Goal: Find specific page/section: Find specific page/section

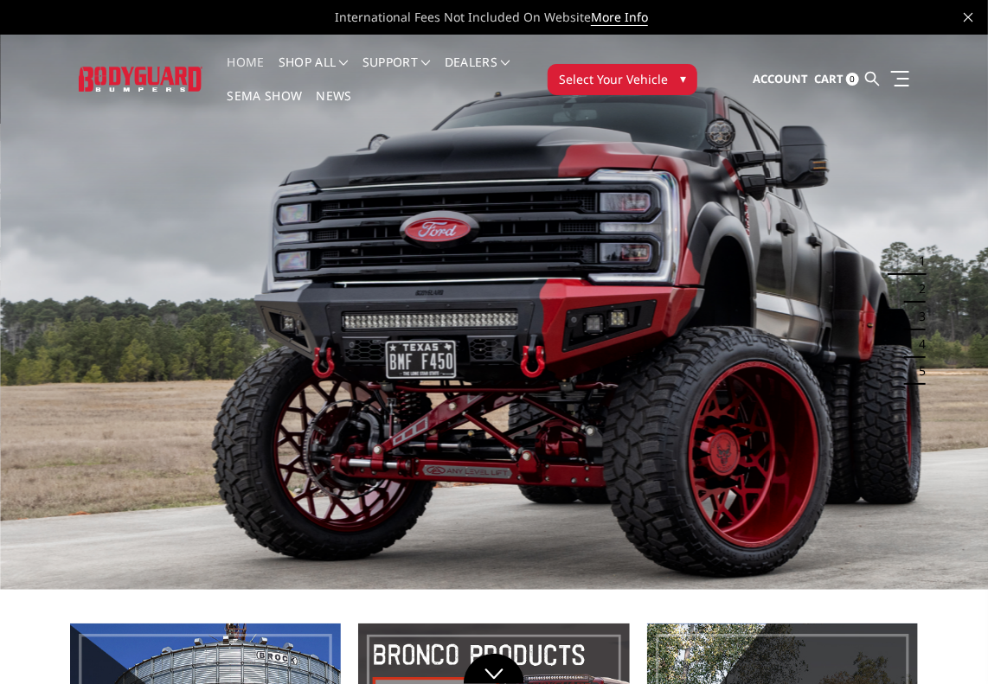
click at [621, 83] on span "Select Your Vehicle" at bounding box center [613, 79] width 109 height 18
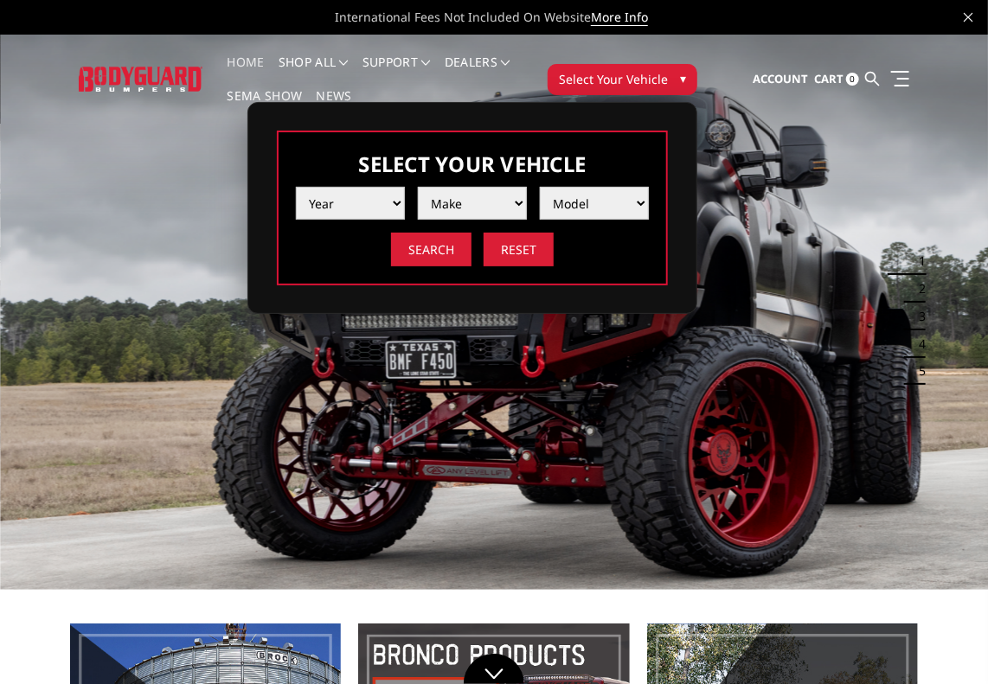
click at [326, 196] on select "Year [DATE] 2024 2023 2022 2021 2020 2019 2018 2017 2016 2015 2014 2013 2012 20…" at bounding box center [350, 203] width 109 height 33
select select "yr_2025"
click at [296, 187] on select "Year [DATE] 2024 2023 2022 2021 2020 2019 2018 2017 2016 2015 2014 2013 2012 20…" at bounding box center [350, 203] width 109 height 33
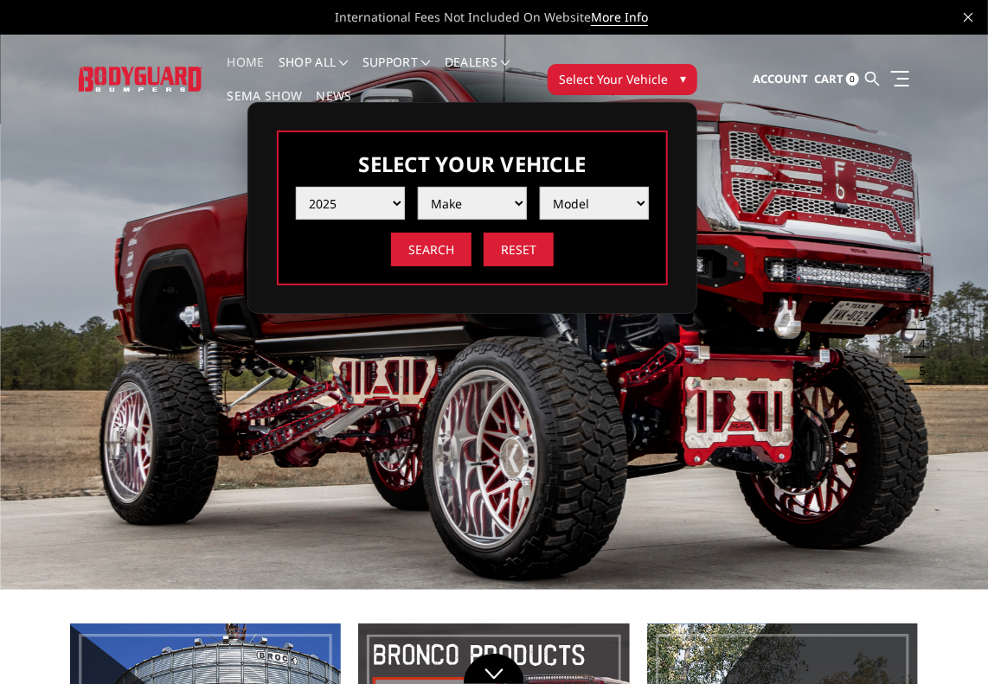
click at [463, 209] on select "Make Chevrolet Ford GMC Ram Toyota" at bounding box center [472, 203] width 109 height 33
select select "mk_toyota"
click at [418, 187] on select "Make Chevrolet Ford GMC Ram Toyota" at bounding box center [472, 203] width 109 height 33
click at [609, 207] on select "Model Tacoma Tundra" at bounding box center [594, 203] width 109 height 33
select select "md_tundra"
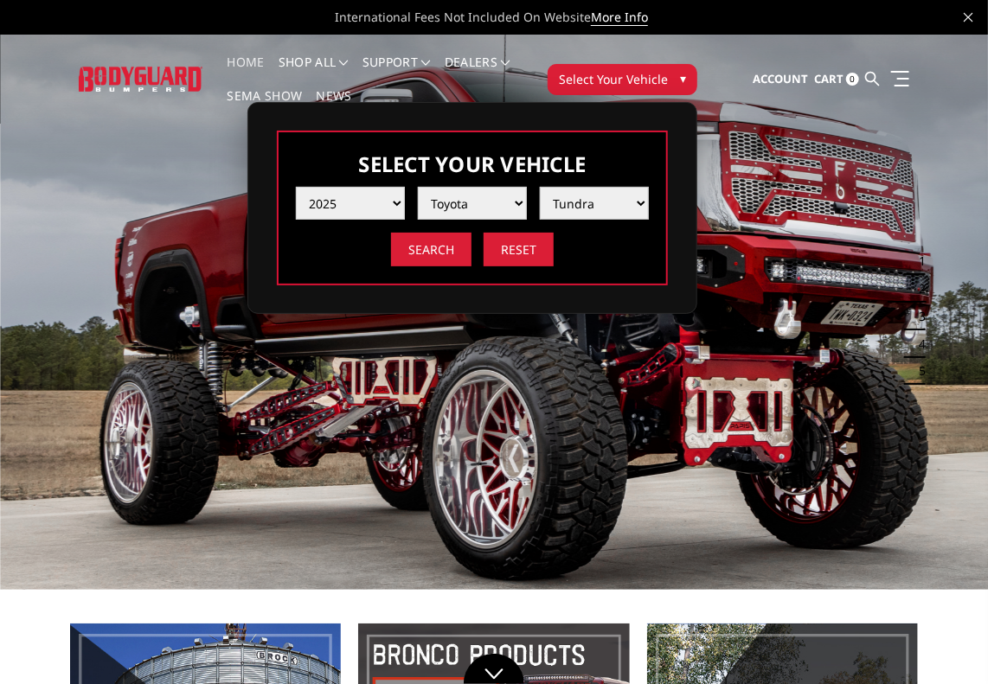
click at [540, 187] on select "Model Tacoma Tundra" at bounding box center [594, 203] width 109 height 33
click at [432, 253] on input "Search" at bounding box center [431, 250] width 80 height 34
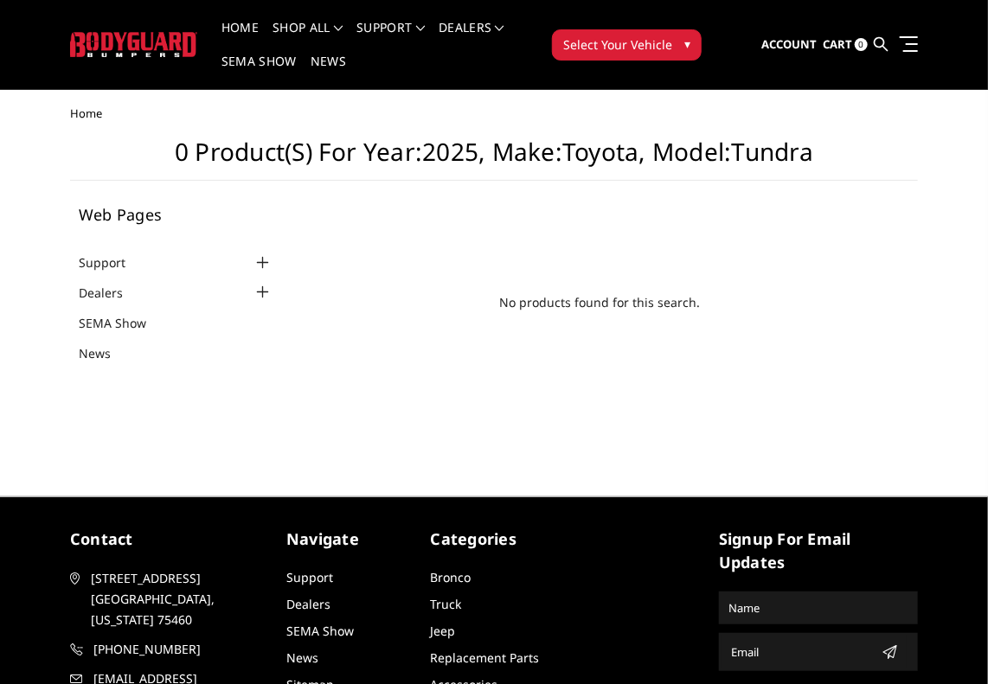
scroll to position [109, 0]
